Goal: Check status

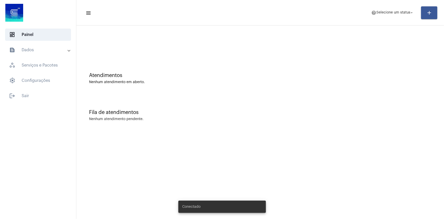
click at [48, 50] on mat-panel-title "text_snippet_outlined Dados" at bounding box center [38, 50] width 59 height 6
click at [46, 72] on span "history_outlined Histórico" at bounding box center [38, 71] width 54 height 12
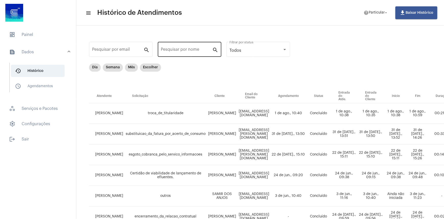
click at [175, 52] on input "Pesquisar por nome" at bounding box center [186, 50] width 51 height 5
type input "jaque"
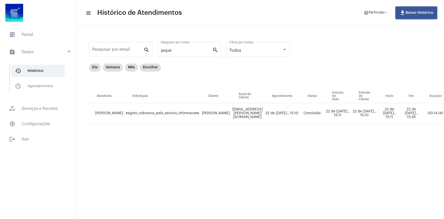
drag, startPoint x: 199, startPoint y: 109, endPoint x: 215, endPoint y: 118, distance: 18.6
click at [215, 118] on td "[PERSON_NAME]" at bounding box center [216, 113] width 31 height 21
copy td "[PERSON_NAME]"
click at [226, 88] on div "Dia Semana Mês Escolher" at bounding box center [266, 75] width 354 height 25
